Goal: Information Seeking & Learning: Understand process/instructions

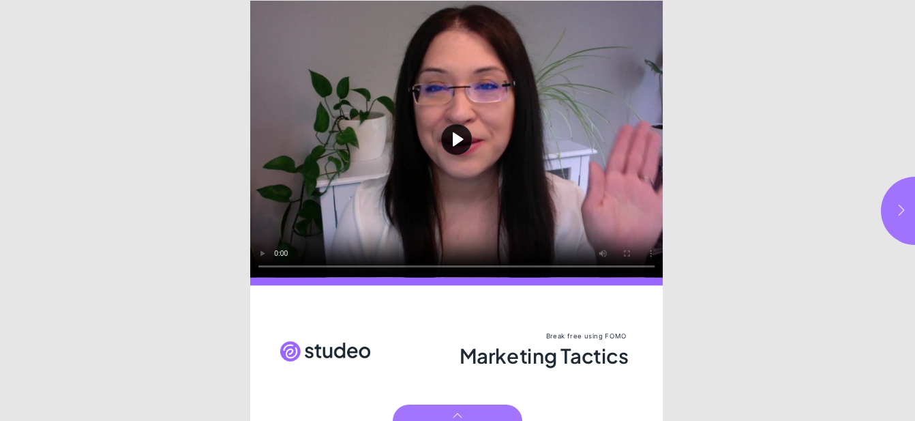
click at [900, 209] on icon "button" at bounding box center [901, 210] width 14 height 14
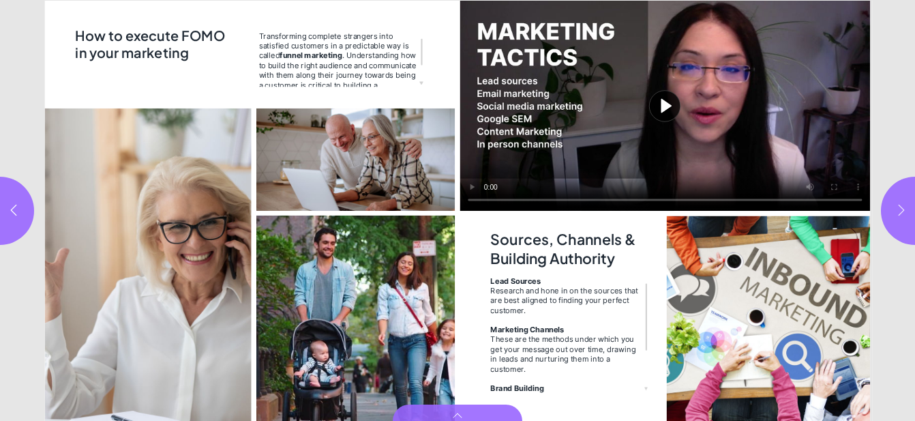
click at [900, 209] on icon "button" at bounding box center [901, 210] width 14 height 14
type input "***"
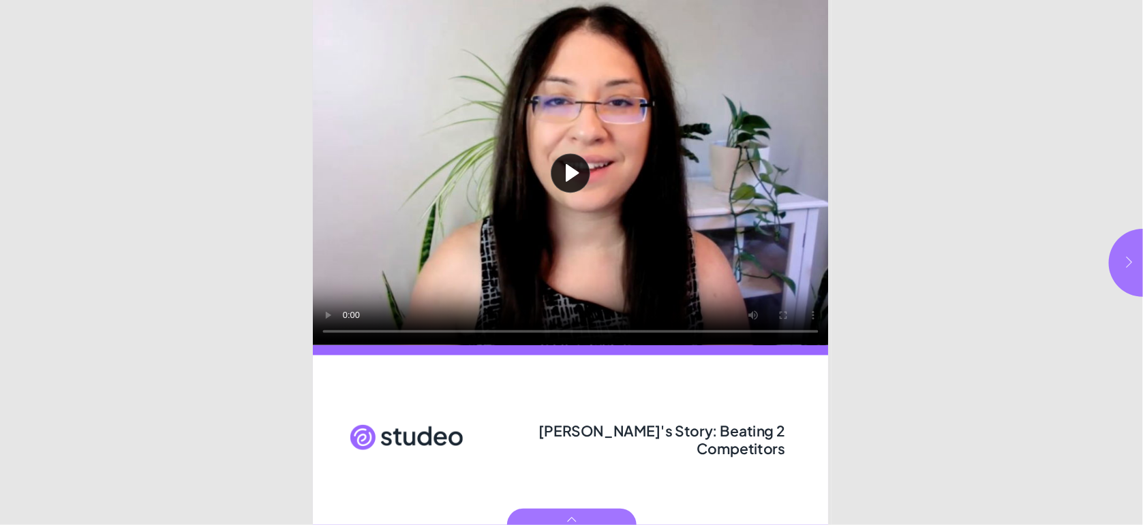
click at [1123, 254] on button "button" at bounding box center [1143, 263] width 68 height 68
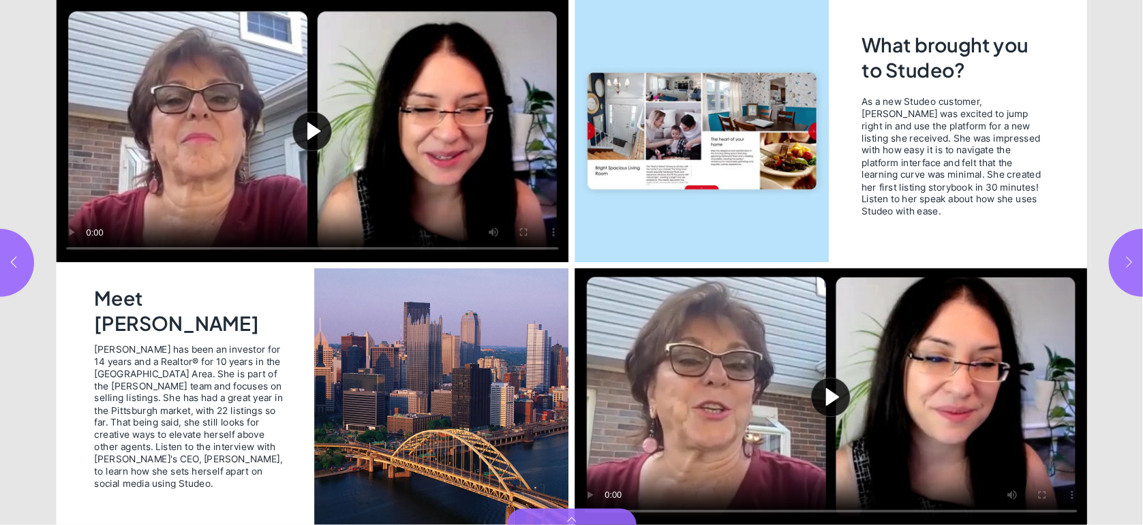
click at [1127, 260] on icon "button" at bounding box center [1130, 263] width 14 height 14
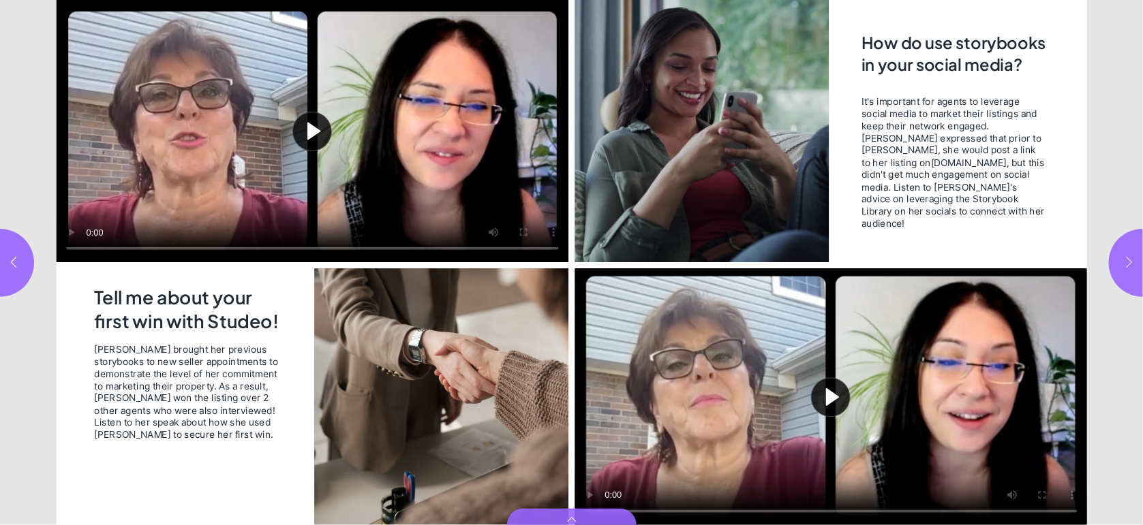
click at [1137, 254] on button "button" at bounding box center [1143, 263] width 68 height 68
type input "*"
